Goal: Find specific page/section: Find specific page/section

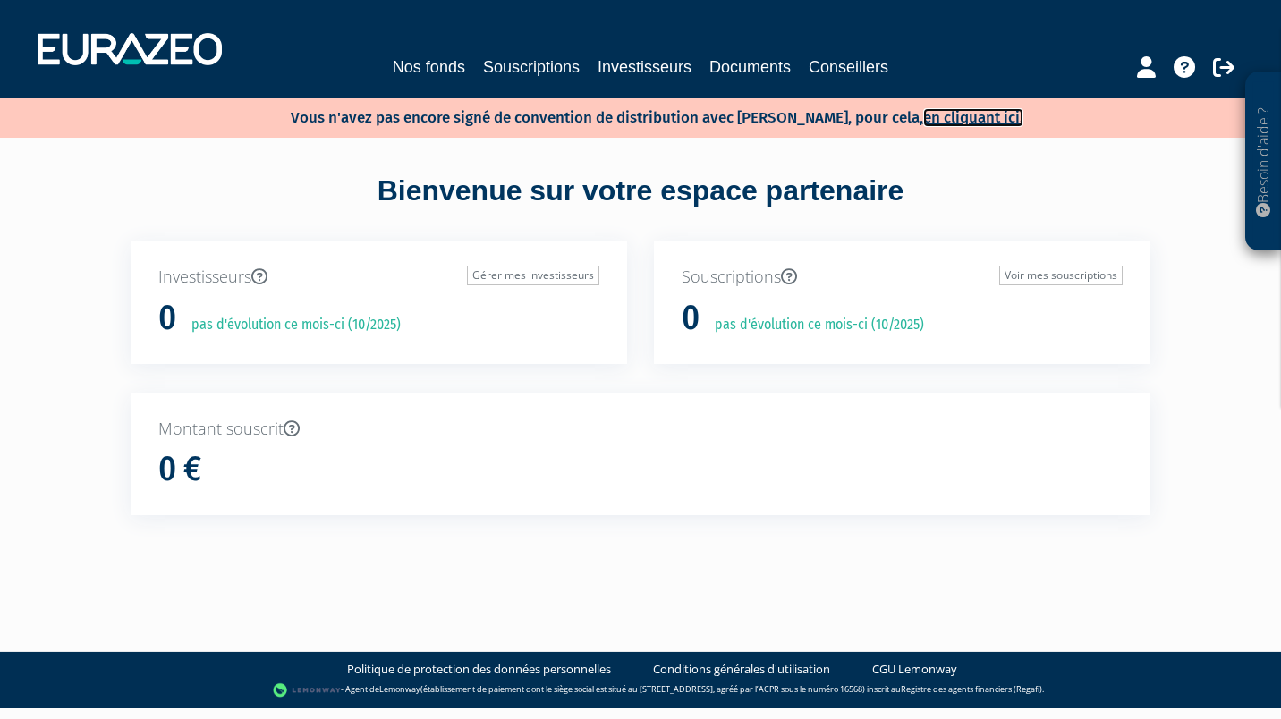
click at [933, 117] on link "en cliquant ici." at bounding box center [973, 117] width 100 height 19
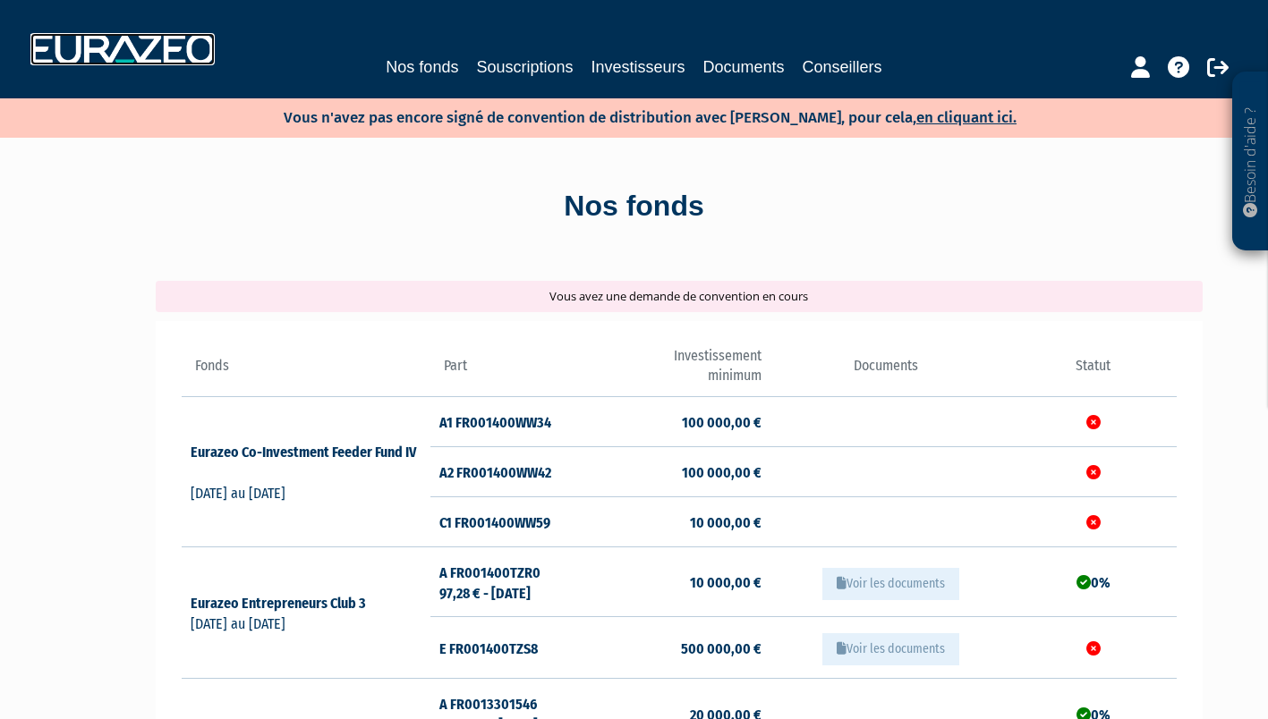
click at [164, 58] on img at bounding box center [122, 49] width 184 height 32
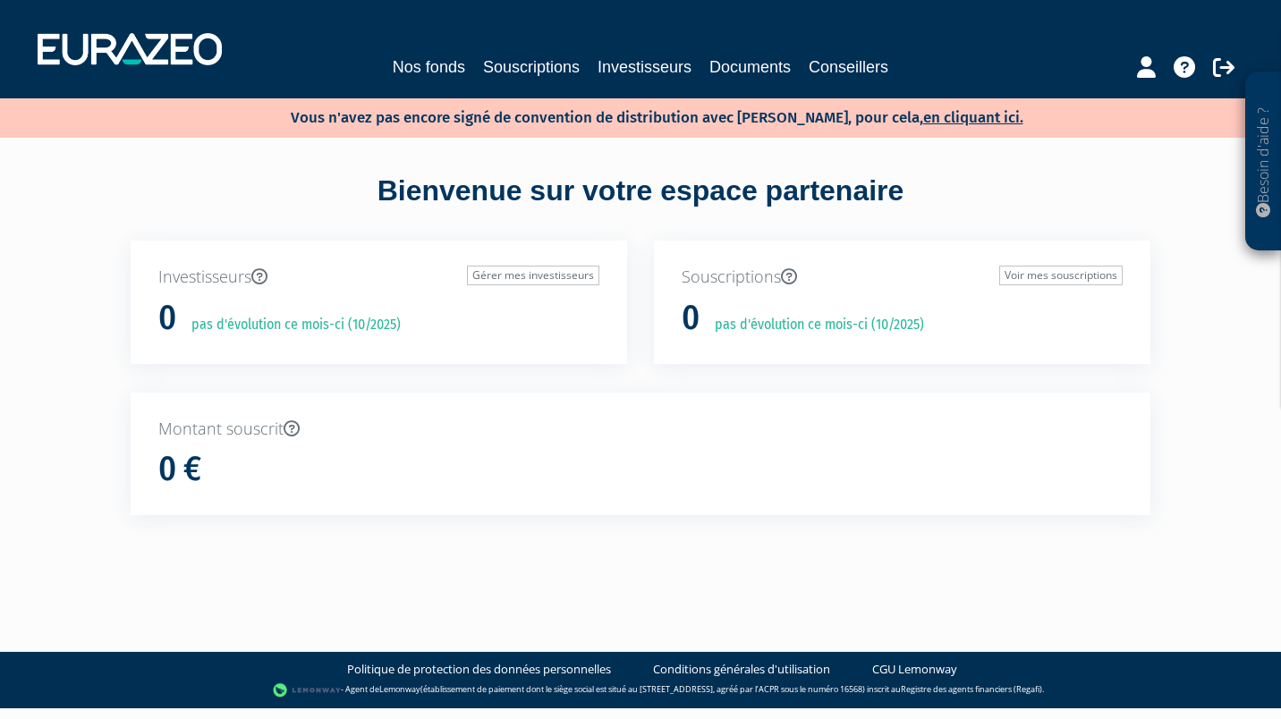
click at [1251, 354] on div "Besoin d'aide ? × J'ai besoin d'aide Si vous avez une question à propos du fonc…" at bounding box center [640, 290] width 1281 height 580
drag, startPoint x: 1005, startPoint y: 4, endPoint x: 446, endPoint y: 151, distance: 578.3
click at [446, 151] on div "Bienvenue sur votre espace partenaire Investisseurs Gérer mes investisseurs 0 p…" at bounding box center [640, 359] width 1127 height 442
